Goal: Information Seeking & Learning: Check status

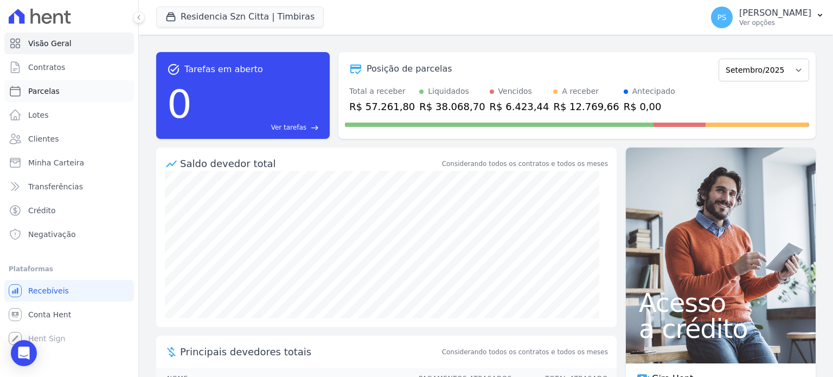
click at [49, 92] on span "Parcelas" at bounding box center [43, 91] width 31 height 11
select select
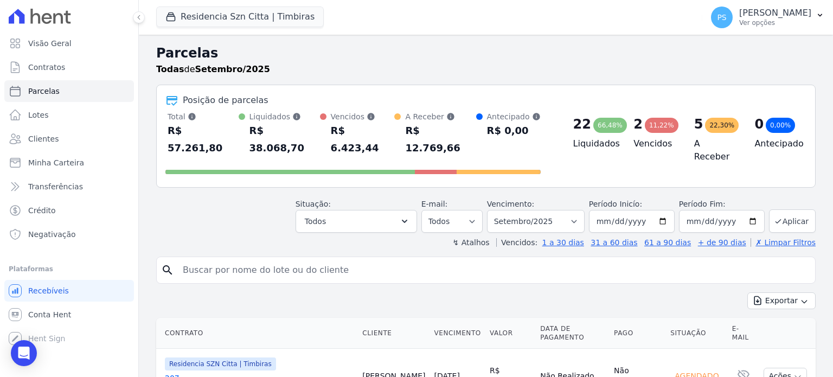
click at [340, 259] on input "search" at bounding box center [493, 270] width 635 height 22
type input "[PERSON_NAME]"
select select
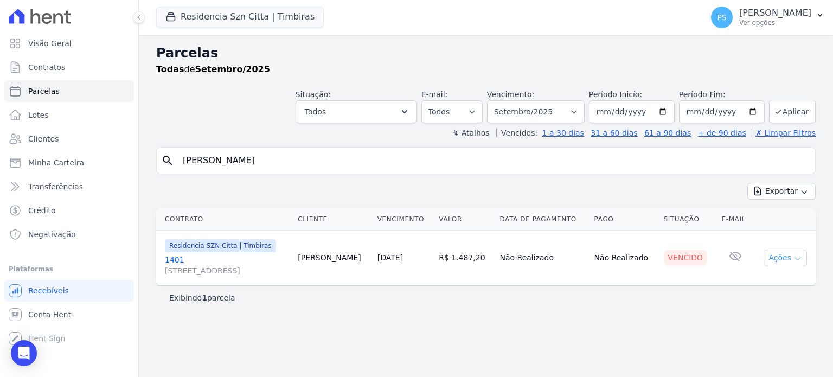
click at [803, 259] on button "Ações" at bounding box center [785, 258] width 43 height 17
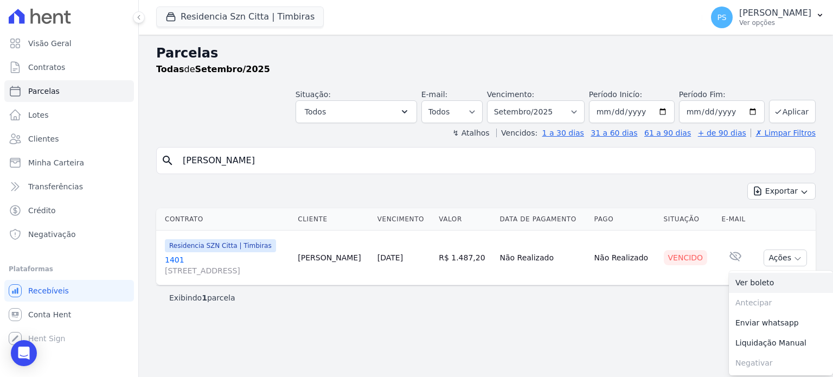
click at [757, 280] on link "Ver boleto" at bounding box center [781, 283] width 104 height 20
click at [788, 325] on link "Enviar whatsapp" at bounding box center [781, 323] width 104 height 20
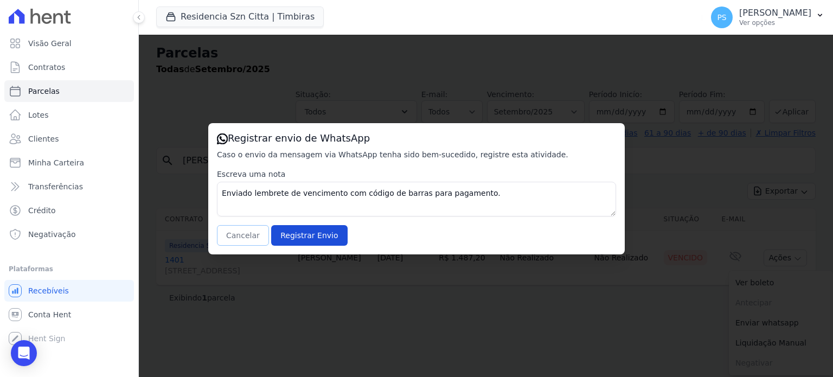
click at [242, 235] on button "Cancelar" at bounding box center [243, 235] width 52 height 21
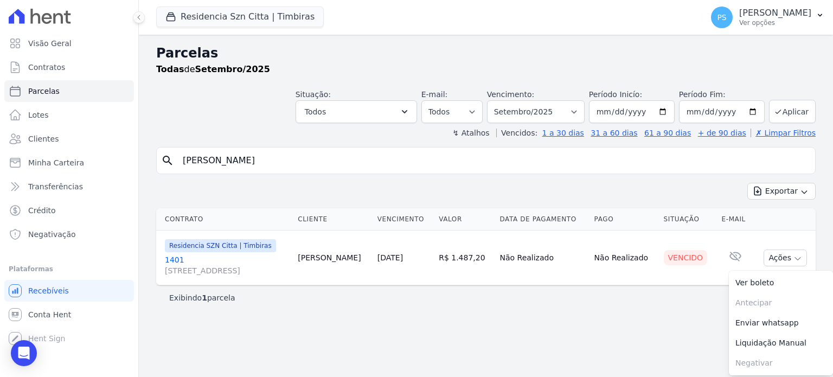
drag, startPoint x: 273, startPoint y: 162, endPoint x: 172, endPoint y: 153, distance: 101.8
click at [172, 153] on div "search [PERSON_NAME]" at bounding box center [486, 160] width 660 height 27
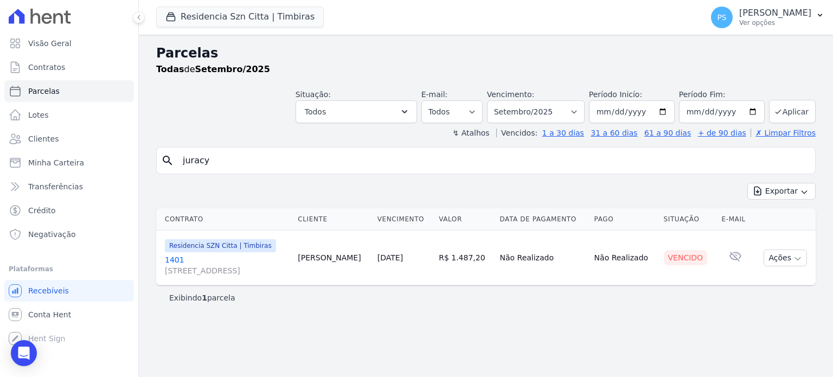
type input "juracy"
select select
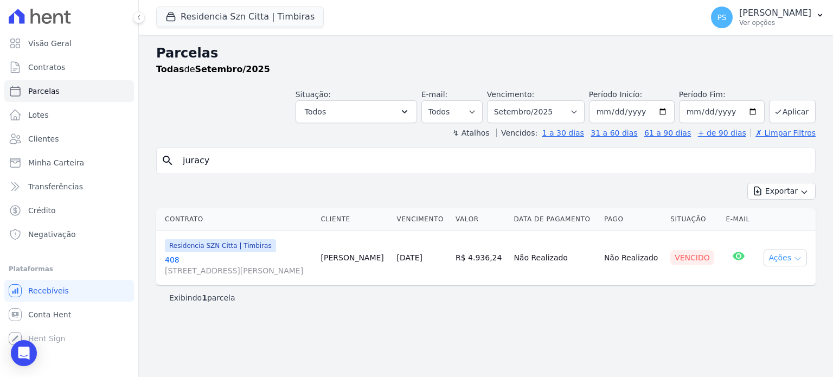
click at [793, 260] on button "Ações" at bounding box center [785, 258] width 43 height 17
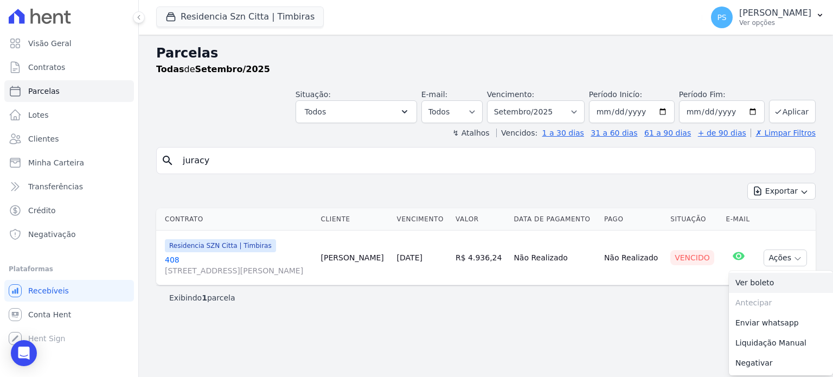
click at [756, 280] on link "Ver boleto" at bounding box center [781, 283] width 104 height 20
drag, startPoint x: 178, startPoint y: 156, endPoint x: 113, endPoint y: 156, distance: 64.6
click at [114, 156] on div "Visão Geral Contratos [GEOGRAPHIC_DATA] Lotes Clientes Minha Carteira Transferê…" at bounding box center [416, 188] width 833 height 377
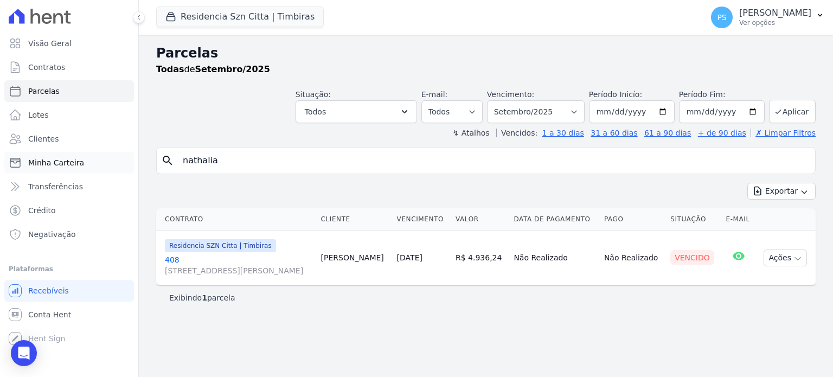
type input "nathalia"
select select
